Goal: Task Accomplishment & Management: Manage account settings

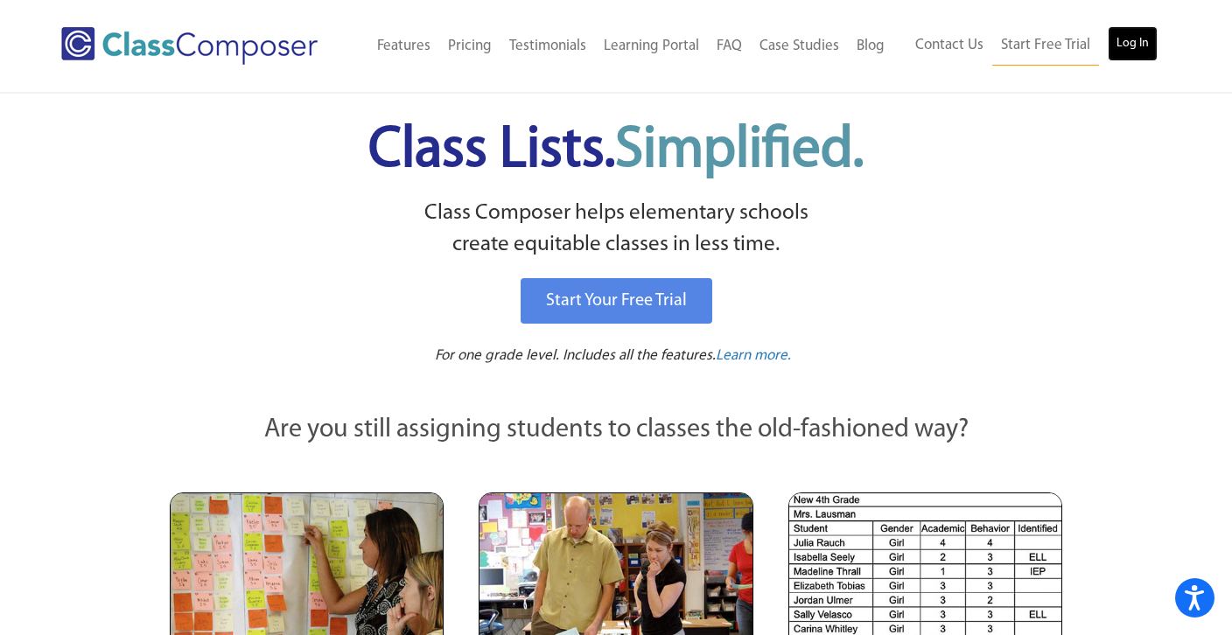
click at [1138, 52] on link "Log In" at bounding box center [1132, 43] width 50 height 35
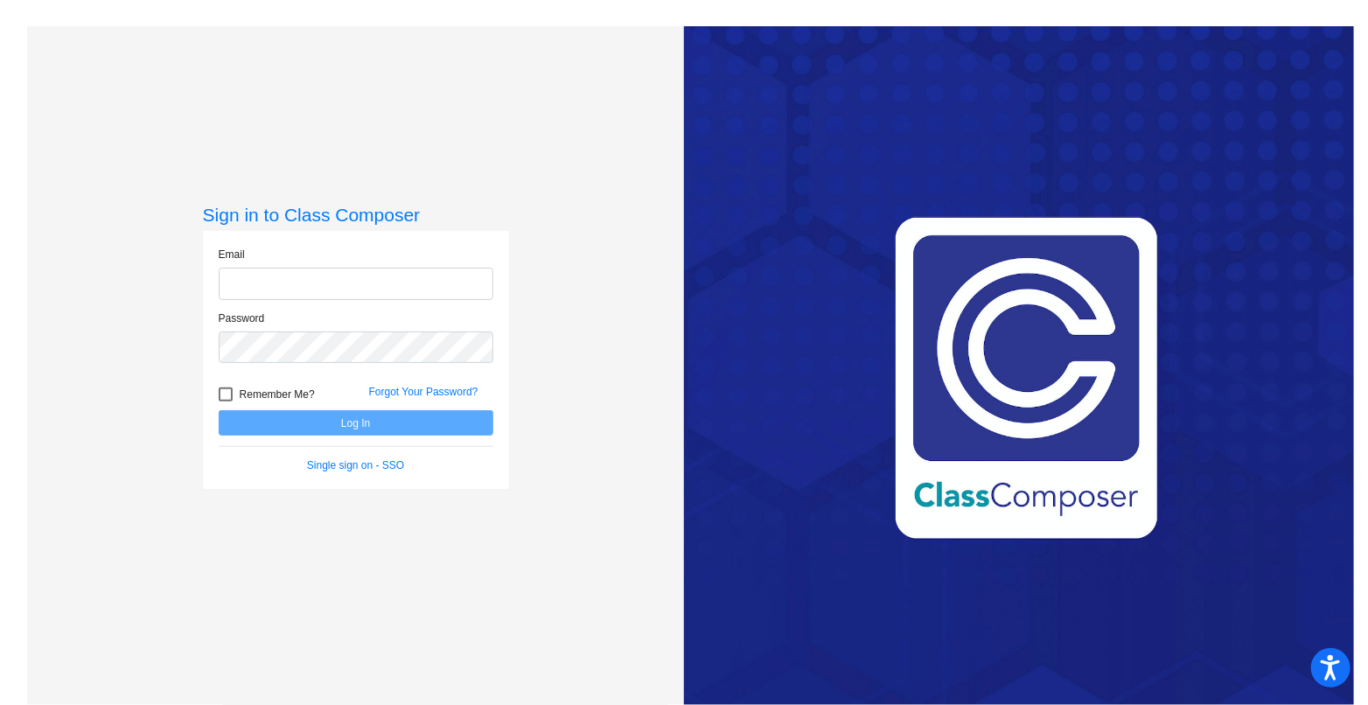
type input "[EMAIL_ADDRESS][DOMAIN_NAME]"
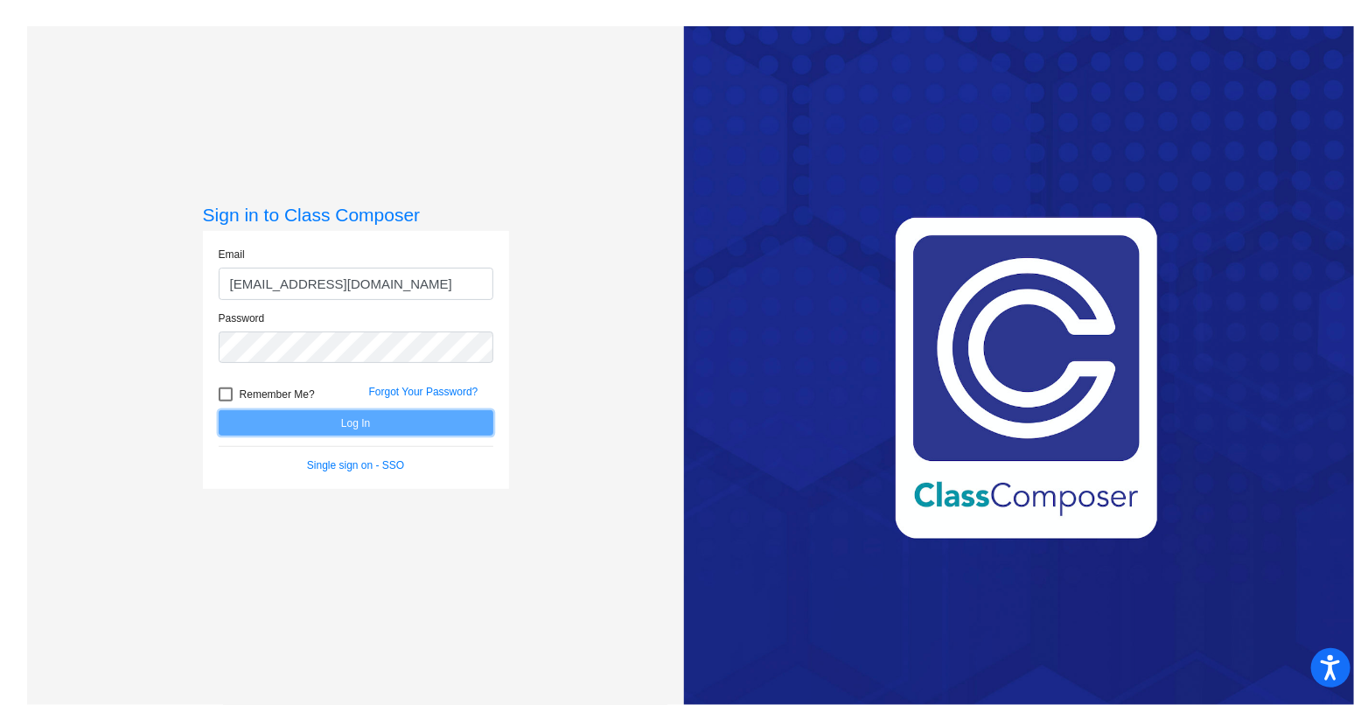
click at [288, 419] on button "Log In" at bounding box center [356, 422] width 275 height 25
